Goal: Navigation & Orientation: Find specific page/section

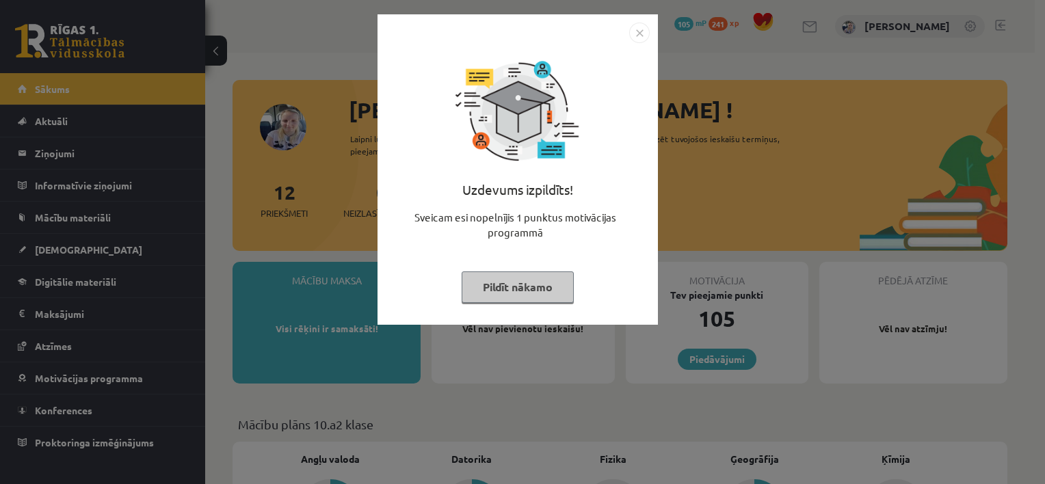
click at [527, 297] on button "Pildīt nākamo" at bounding box center [518, 286] width 112 height 31
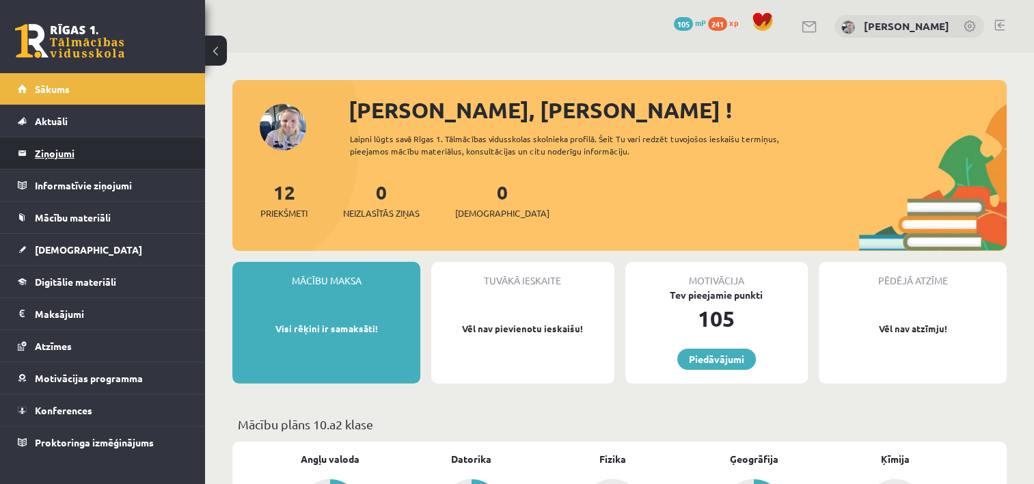
click at [79, 152] on legend "Ziņojumi 0" at bounding box center [111, 152] width 153 height 31
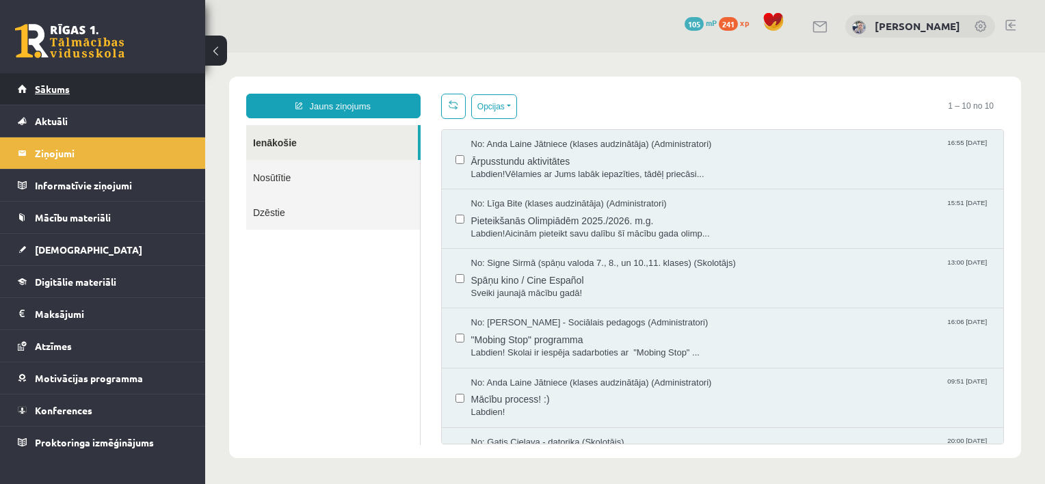
click at [84, 92] on link "Sākums" at bounding box center [103, 88] width 170 height 31
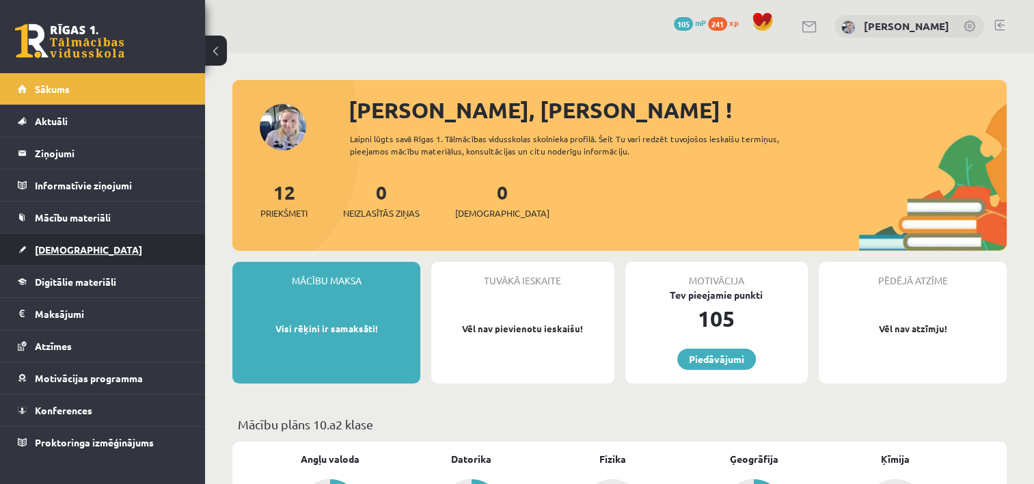
click at [95, 249] on link "[DEMOGRAPHIC_DATA]" at bounding box center [103, 249] width 170 height 31
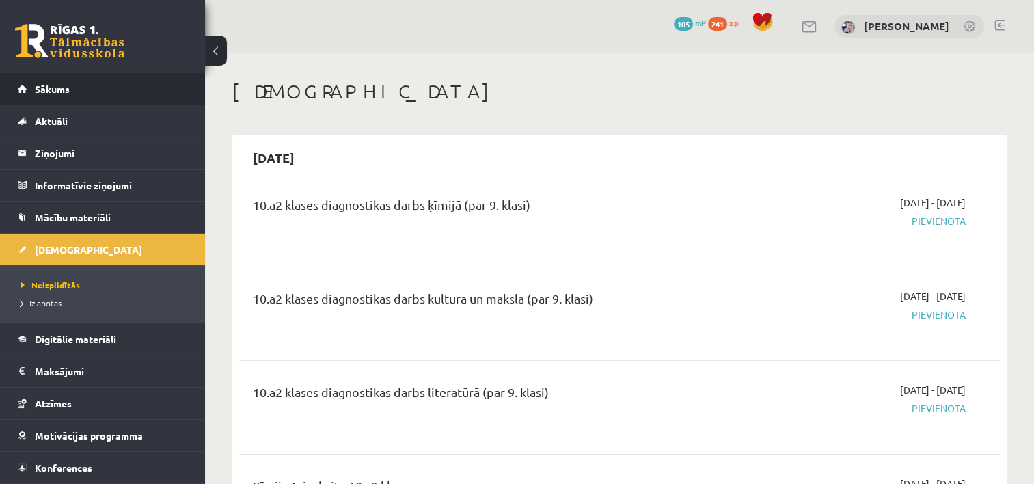
click at [103, 96] on link "Sākums" at bounding box center [103, 88] width 170 height 31
